Goal: Task Accomplishment & Management: Use online tool/utility

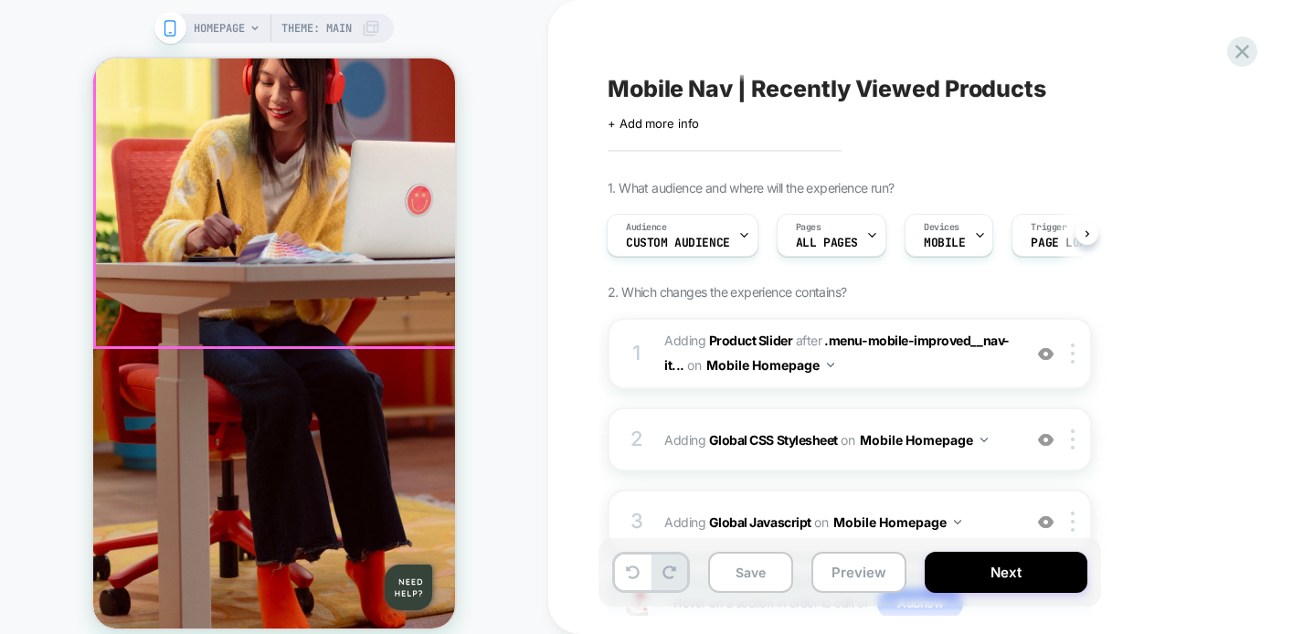
scroll to position [520, 0]
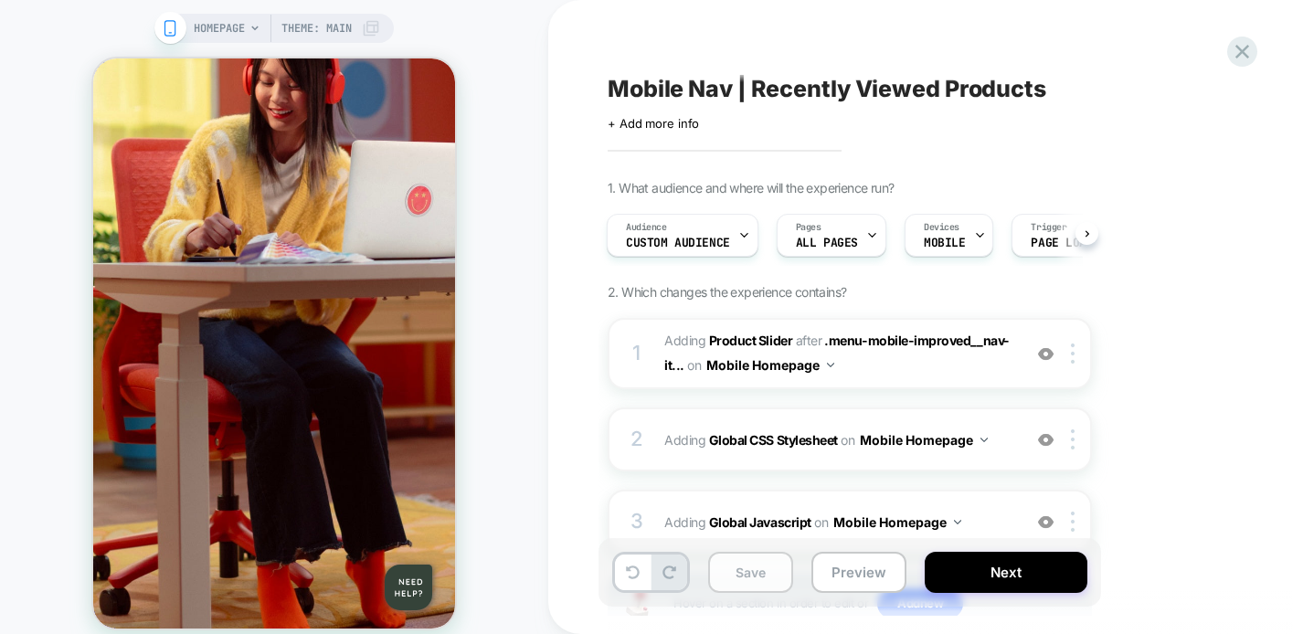
click at [756, 578] on button "Save" at bounding box center [750, 572] width 85 height 41
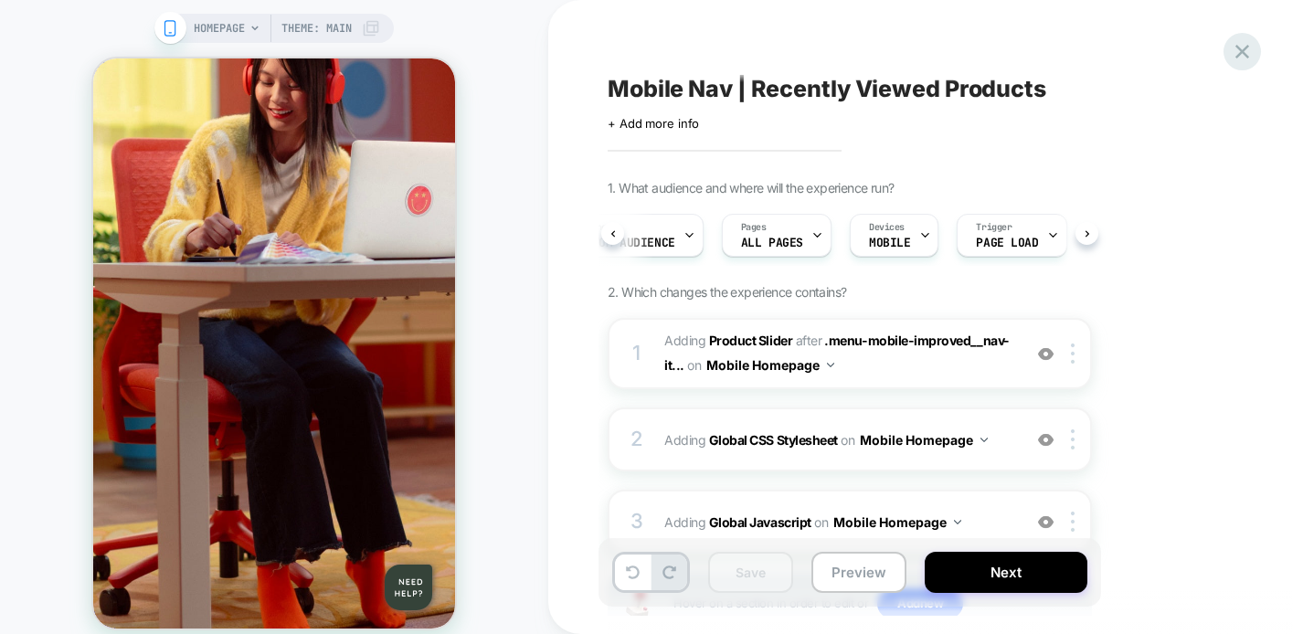
click at [1238, 48] on icon at bounding box center [1242, 52] width 14 height 14
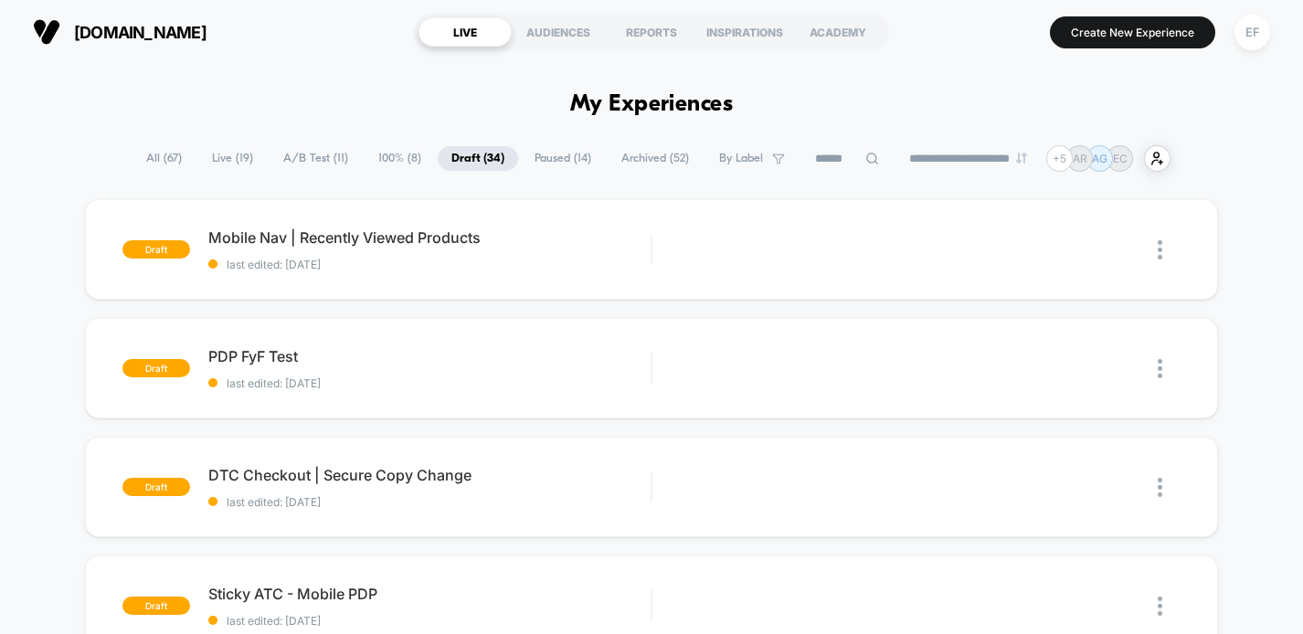
click at [319, 157] on span "A/B Test ( 11 )" at bounding box center [315, 158] width 92 height 25
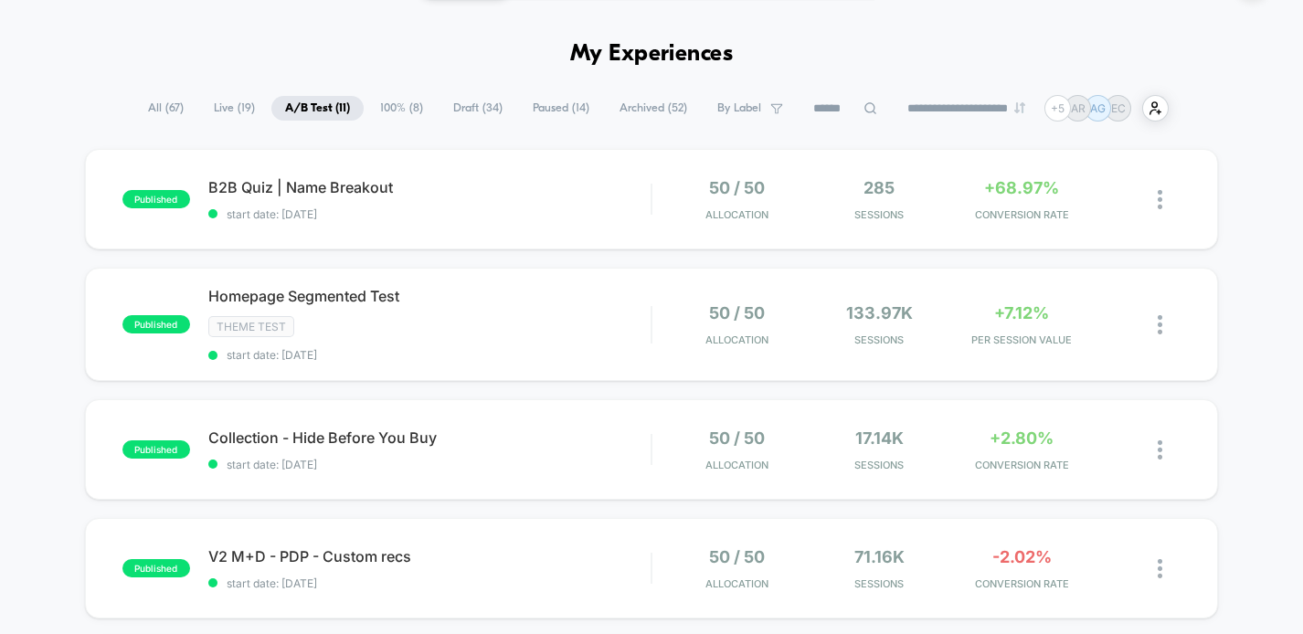
scroll to position [55, 0]
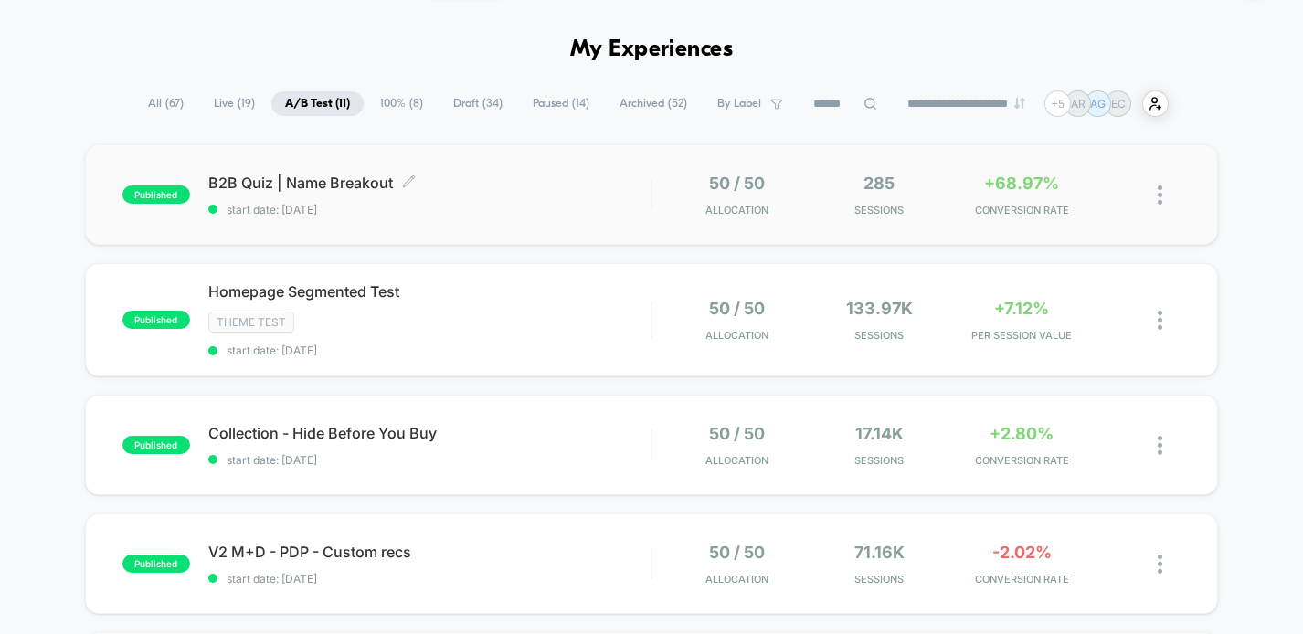
click at [595, 178] on span "B2B Quiz | Name Breakout Click to edit experience details" at bounding box center [429, 183] width 443 height 18
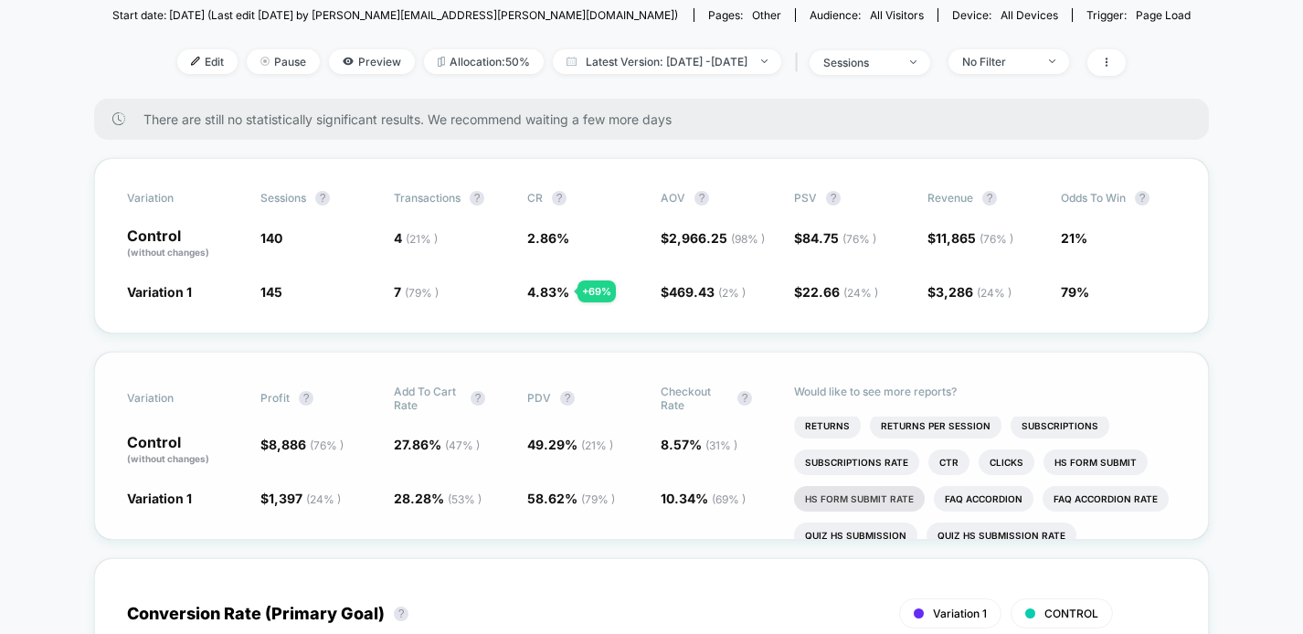
click at [846, 494] on li "Hs Form Submit Rate" at bounding box center [859, 499] width 131 height 26
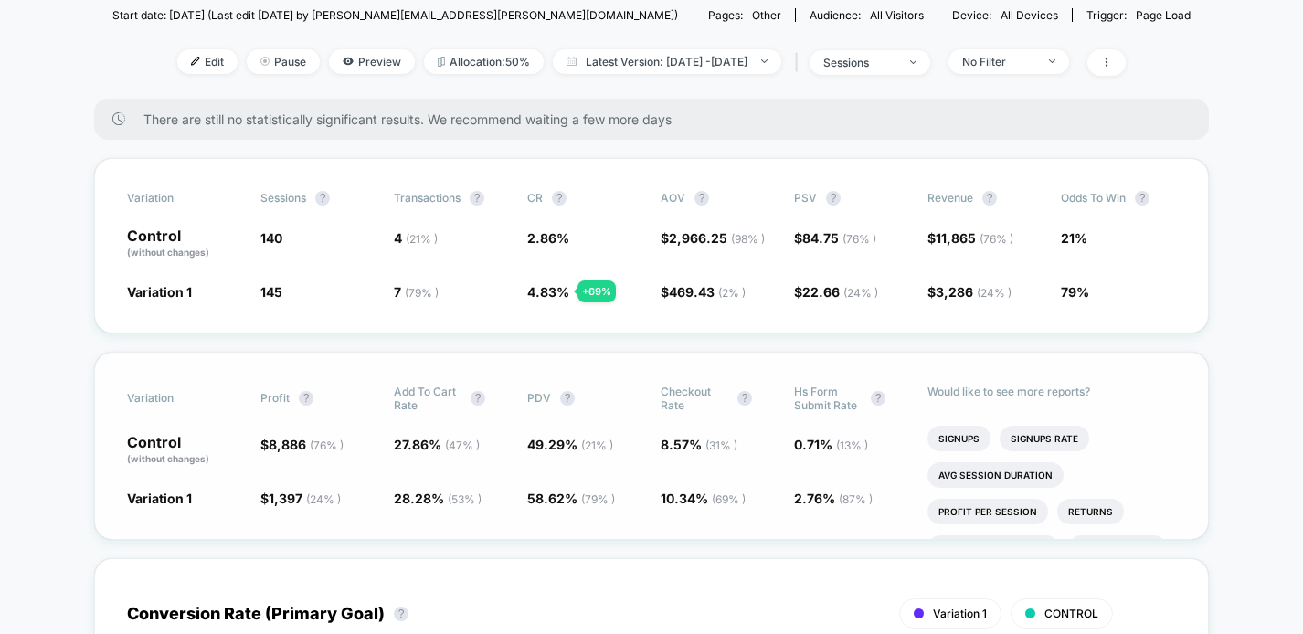
scroll to position [31, 0]
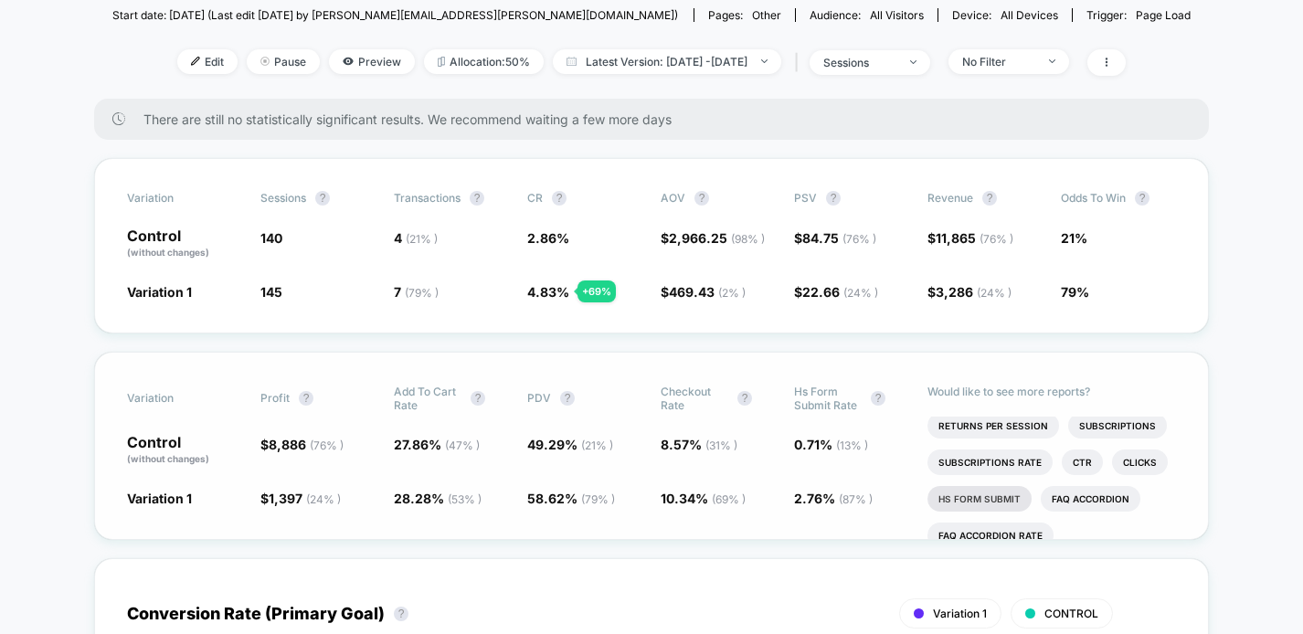
click at [976, 498] on li "Hs Form Submit" at bounding box center [979, 499] width 104 height 26
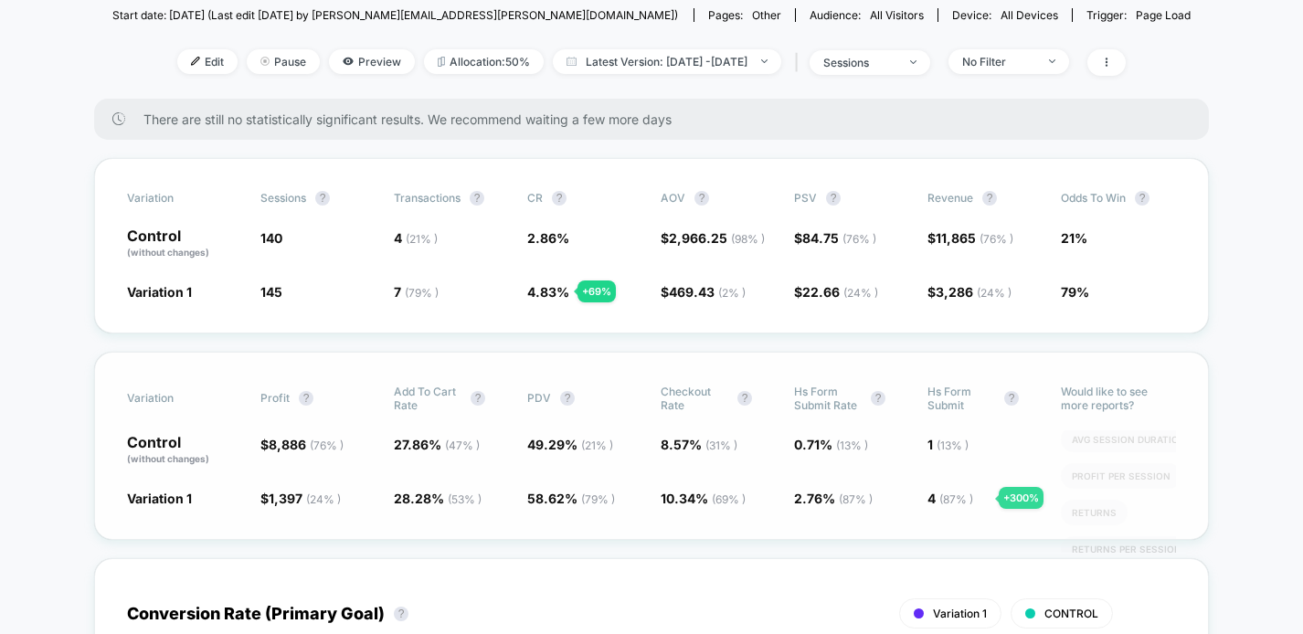
scroll to position [259, 0]
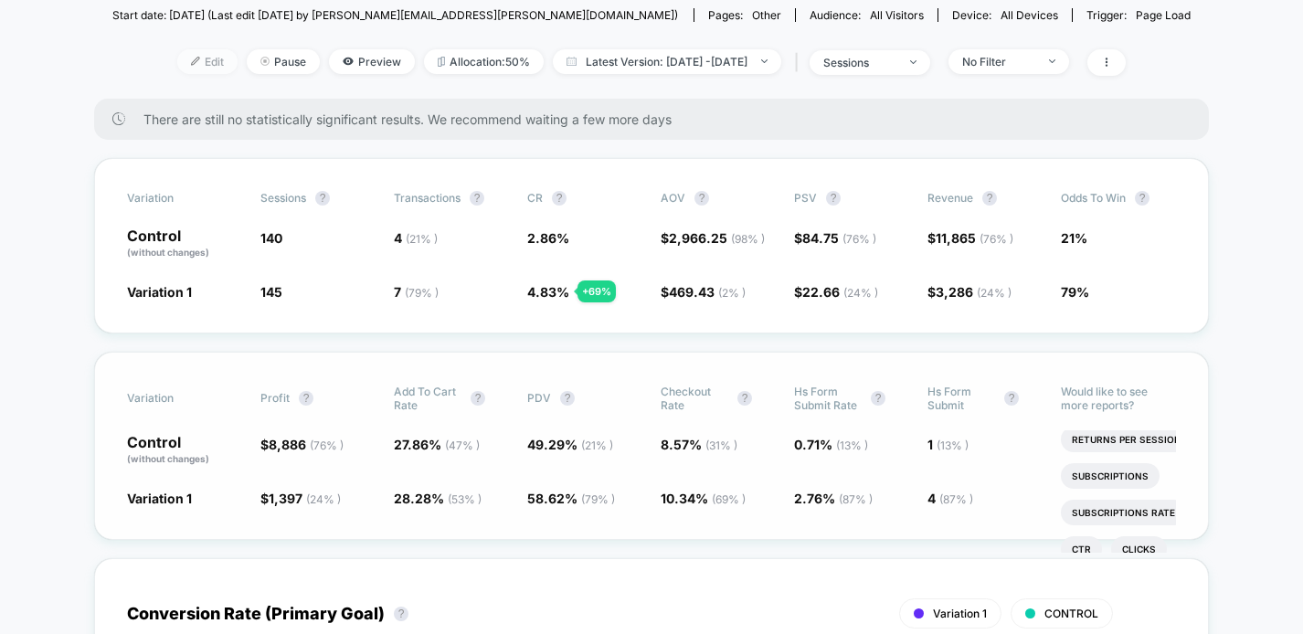
click at [177, 58] on span "Edit" at bounding box center [207, 61] width 60 height 25
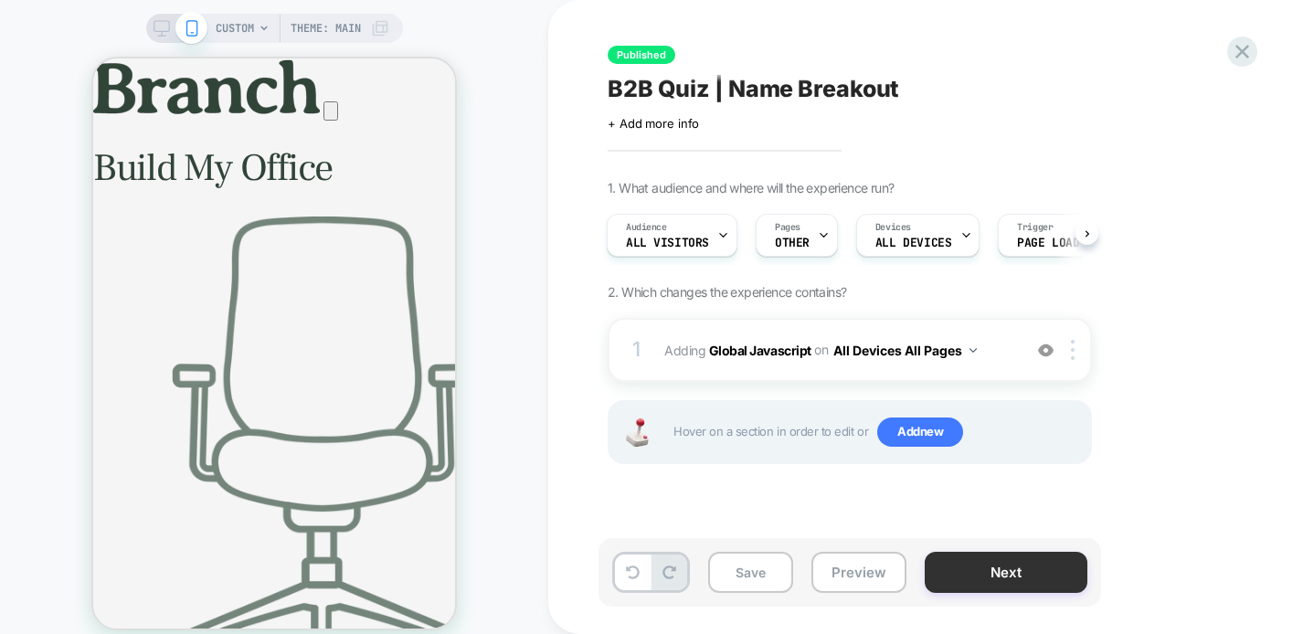
click at [984, 583] on button "Next" at bounding box center [1005, 572] width 163 height 41
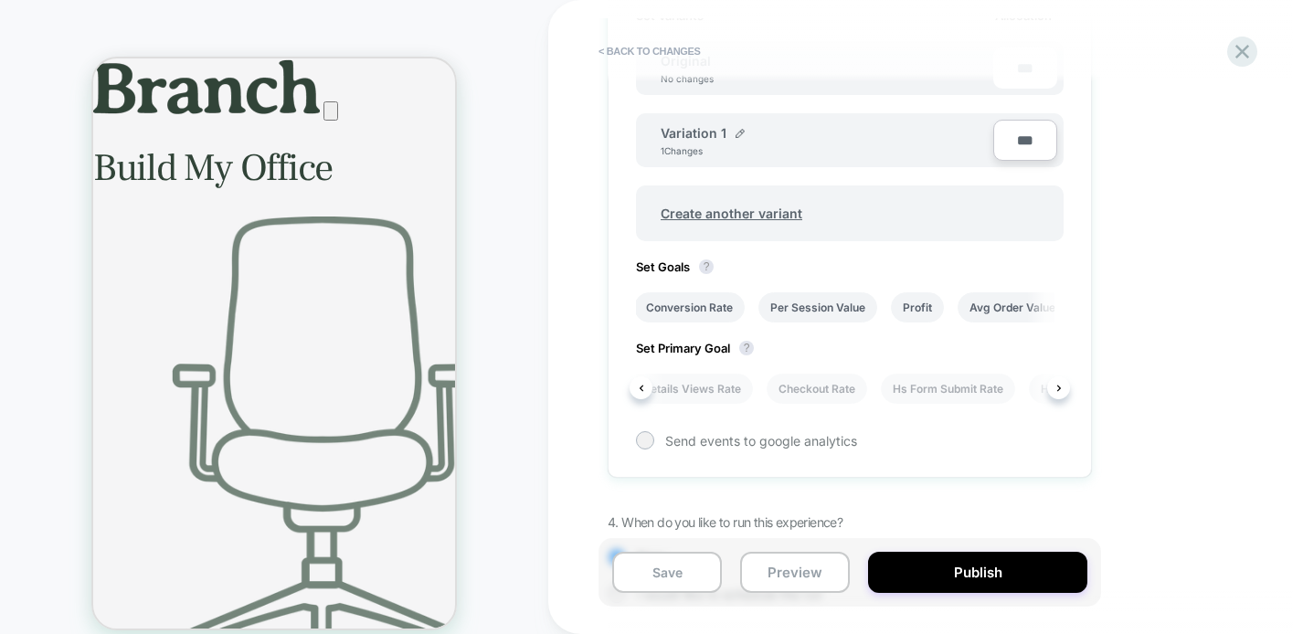
scroll to position [0, 945]
click at [823, 387] on li "Hs Form Submit Rate" at bounding box center [824, 389] width 134 height 30
click at [666, 558] on button "Save" at bounding box center [667, 572] width 110 height 41
click at [629, 47] on button "< Back to changes" at bounding box center [649, 51] width 121 height 29
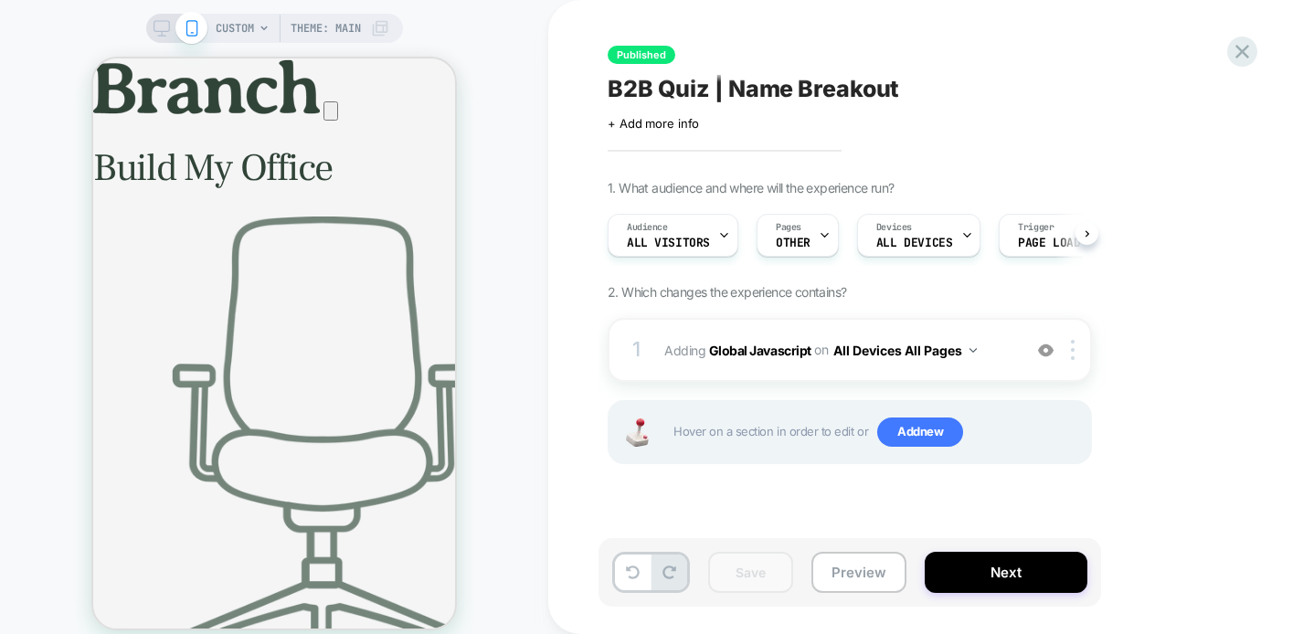
scroll to position [0, 1]
click at [1246, 54] on icon at bounding box center [1242, 51] width 25 height 25
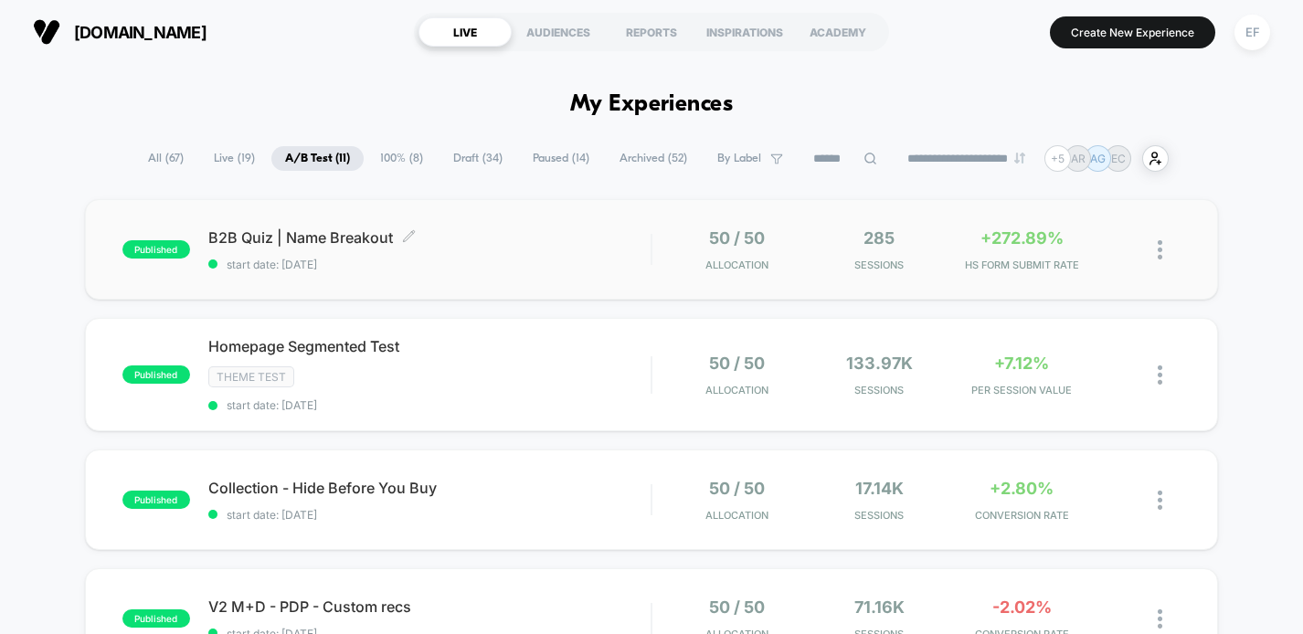
click at [589, 258] on span "start date: [DATE]" at bounding box center [429, 265] width 443 height 14
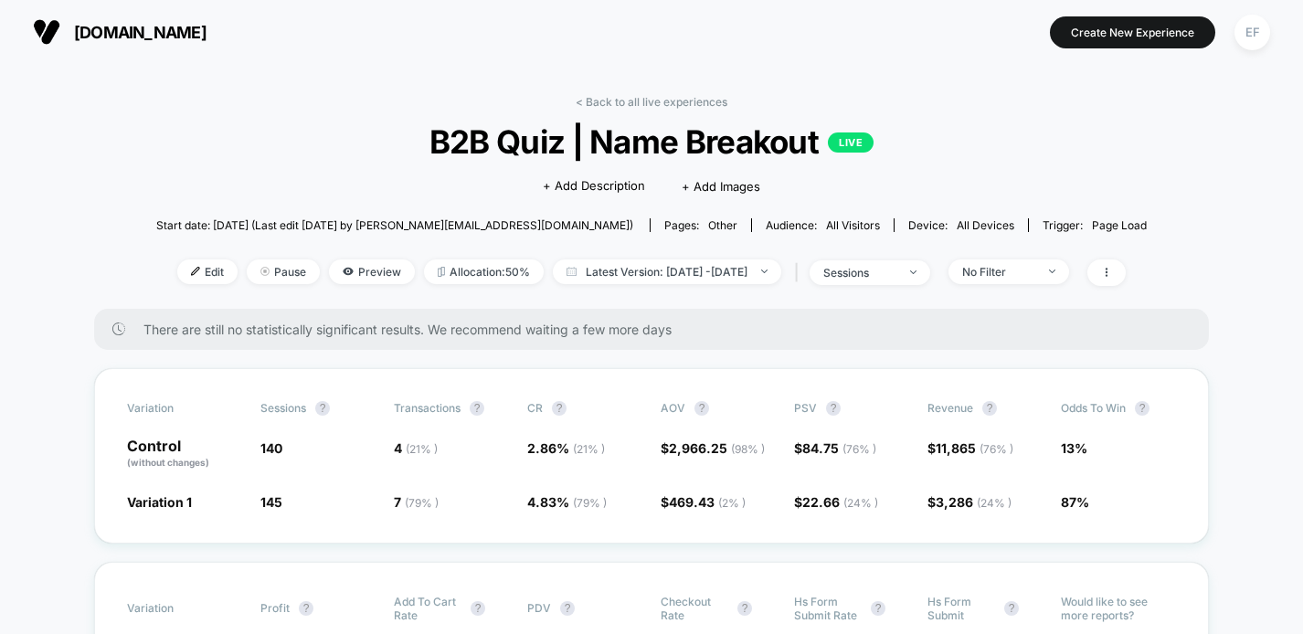
scroll to position [4, 0]
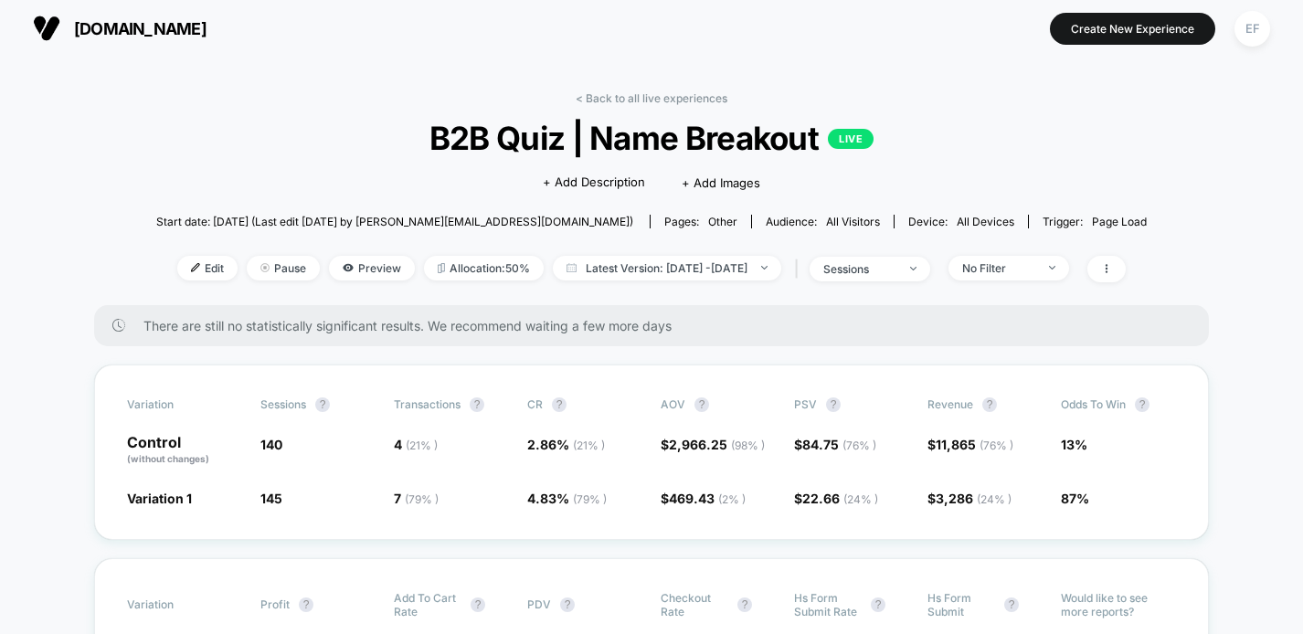
click at [687, 97] on link "< Back to all live experiences" at bounding box center [651, 98] width 152 height 14
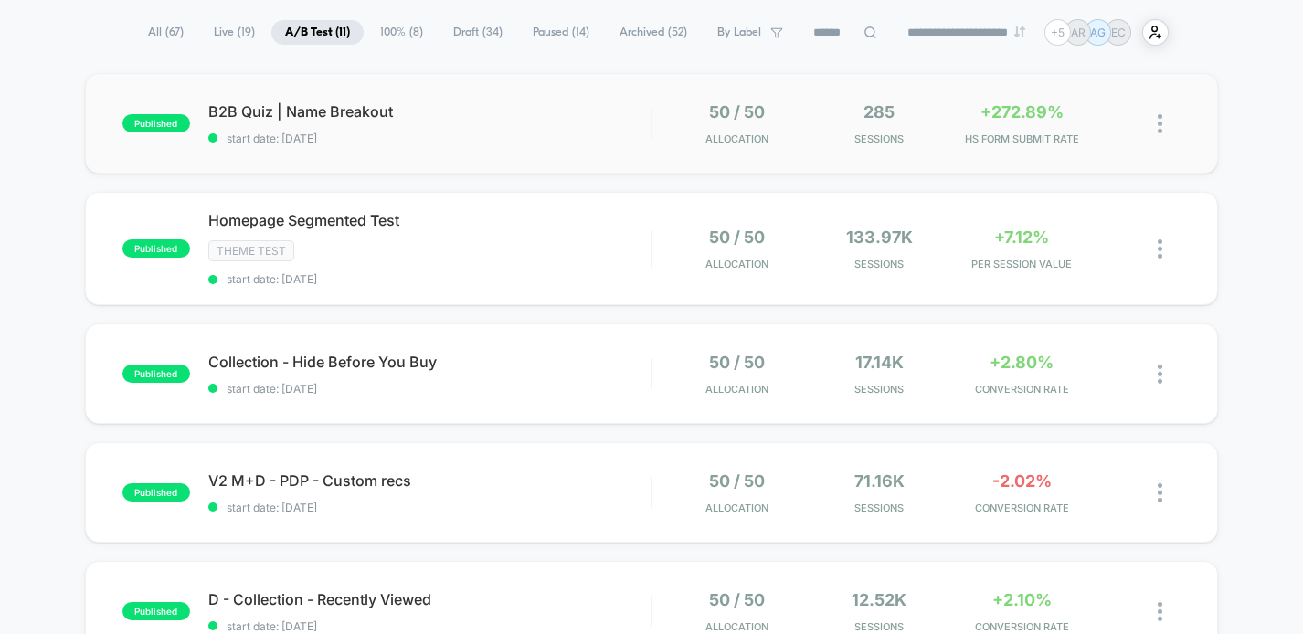
scroll to position [127, 0]
click at [611, 265] on div "Homepage Segmented Test Click to edit experience details Click to edit experien…" at bounding box center [429, 247] width 443 height 75
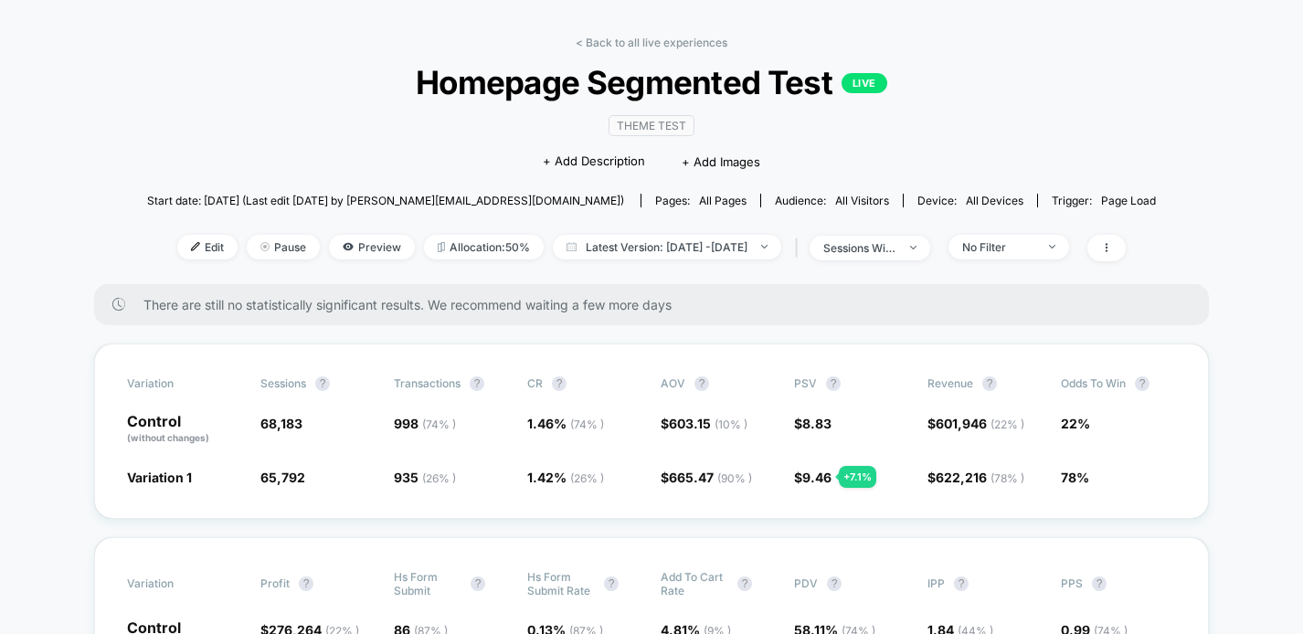
scroll to position [58, 0]
click at [682, 37] on link "< Back to all live experiences" at bounding box center [651, 44] width 152 height 14
